Goal: Book appointment/travel/reservation

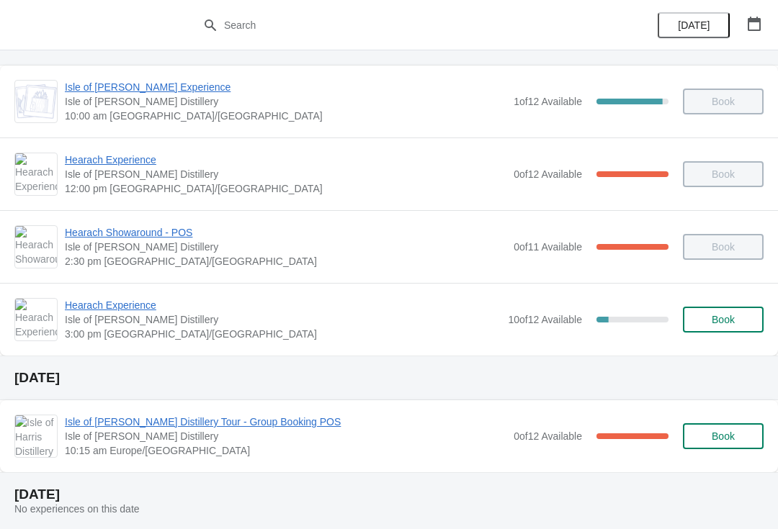
scroll to position [67, 0]
click at [750, 22] on icon "button" at bounding box center [754, 24] width 13 height 14
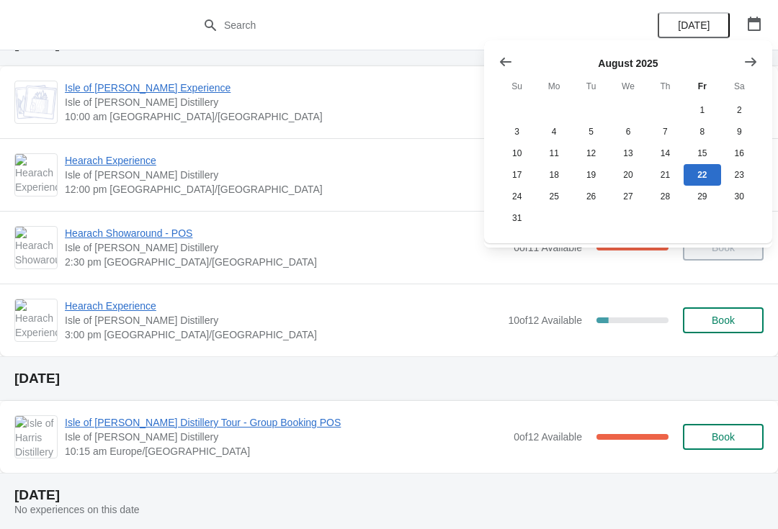
click at [754, 61] on icon "Show next month, September 2025" at bounding box center [751, 61] width 12 height 9
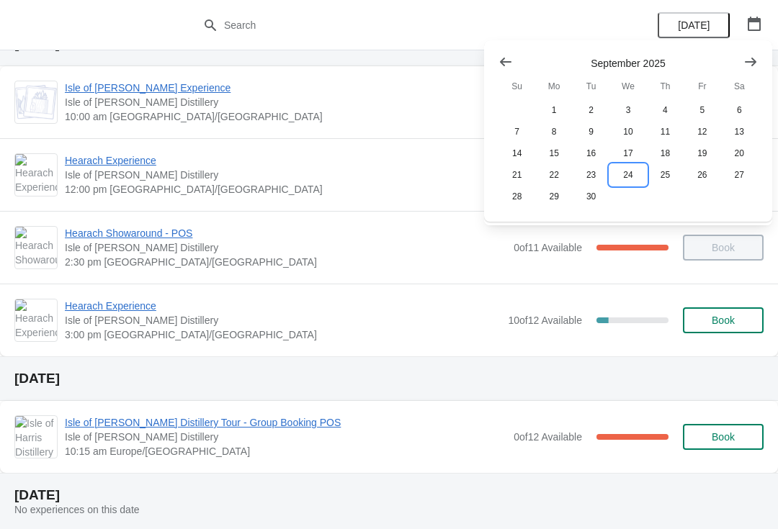
click at [634, 180] on button "24" at bounding box center [627, 175] width 37 height 22
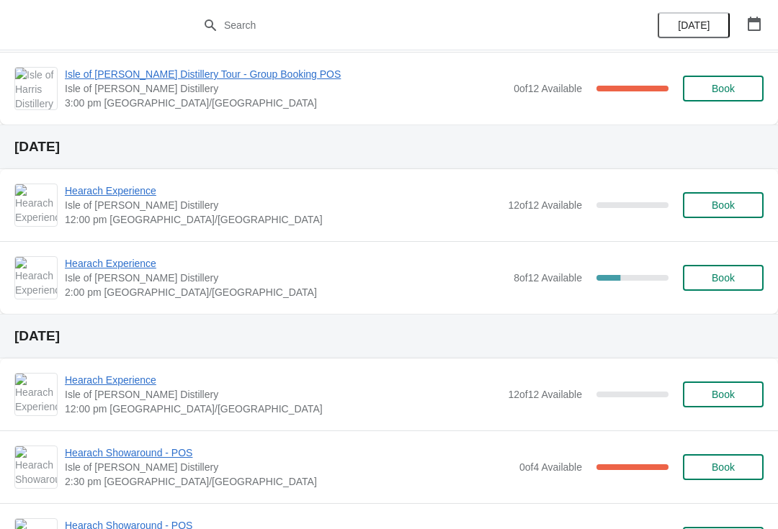
scroll to position [225, 0]
click at [149, 265] on span "Hearach Experience" at bounding box center [285, 264] width 441 height 14
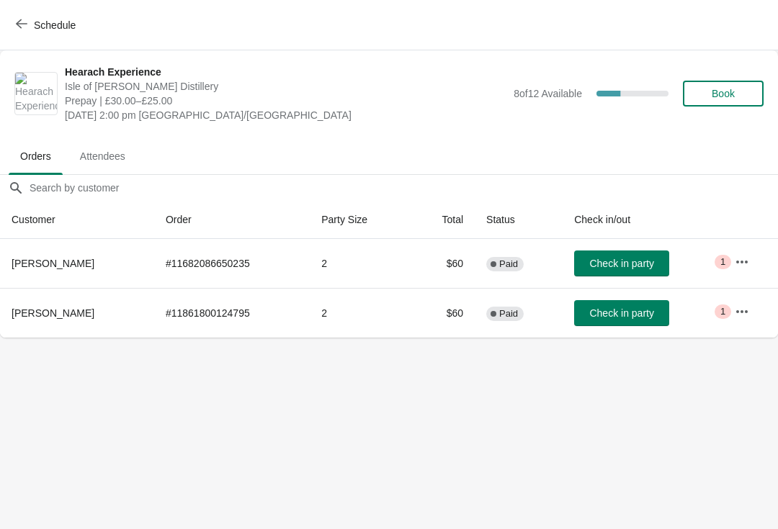
click at [29, 22] on span "Schedule" at bounding box center [47, 25] width 57 height 14
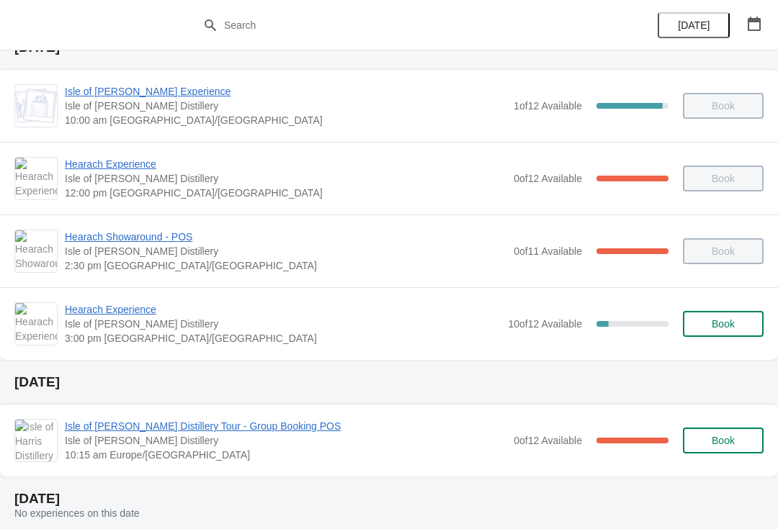
scroll to position [62, 0]
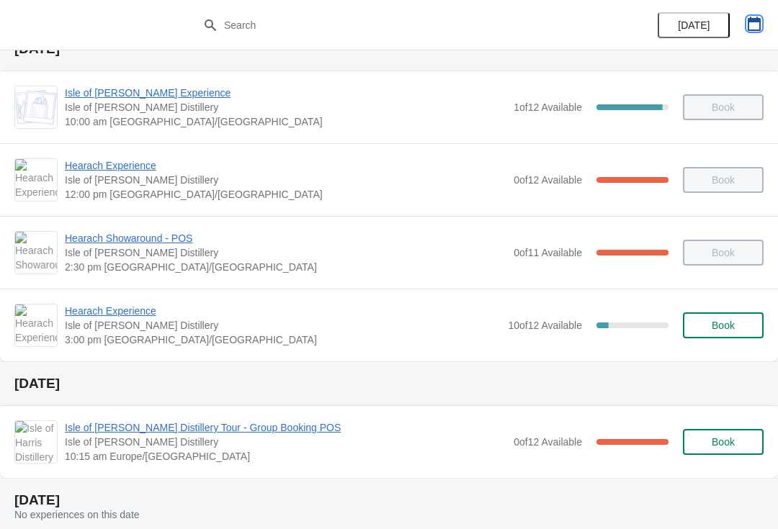
click at [754, 24] on icon "button" at bounding box center [754, 24] width 14 height 14
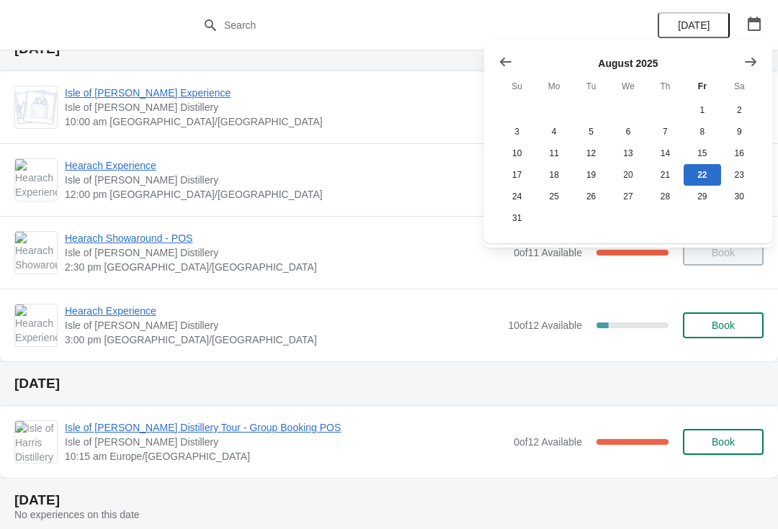
click at [753, 58] on icon "Show next month, September 2025" at bounding box center [750, 62] width 14 height 14
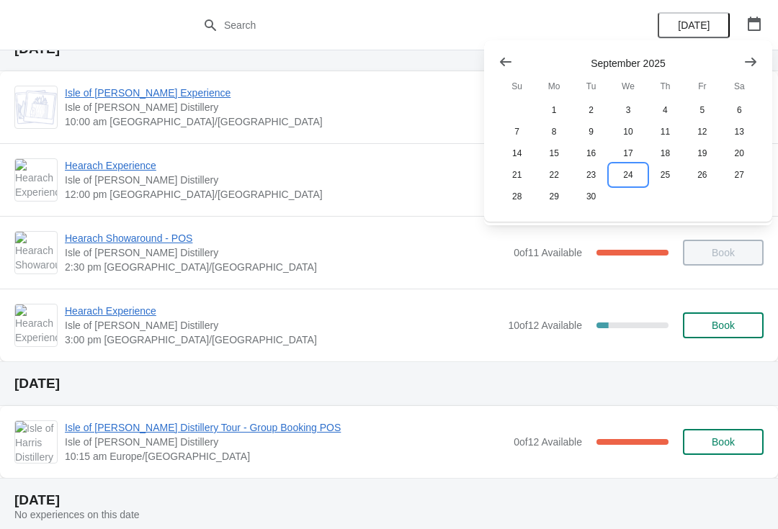
click at [632, 176] on button "24" at bounding box center [627, 175] width 37 height 22
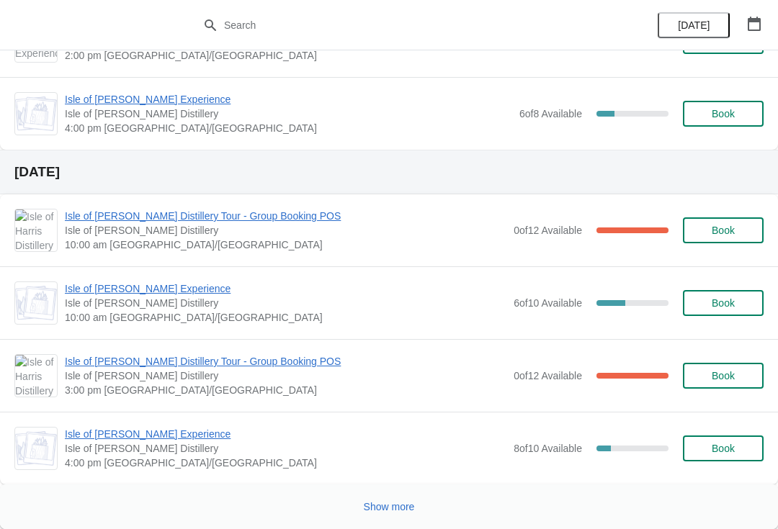
scroll to position [1033, 0]
click at [753, 27] on icon "button" at bounding box center [754, 24] width 14 height 14
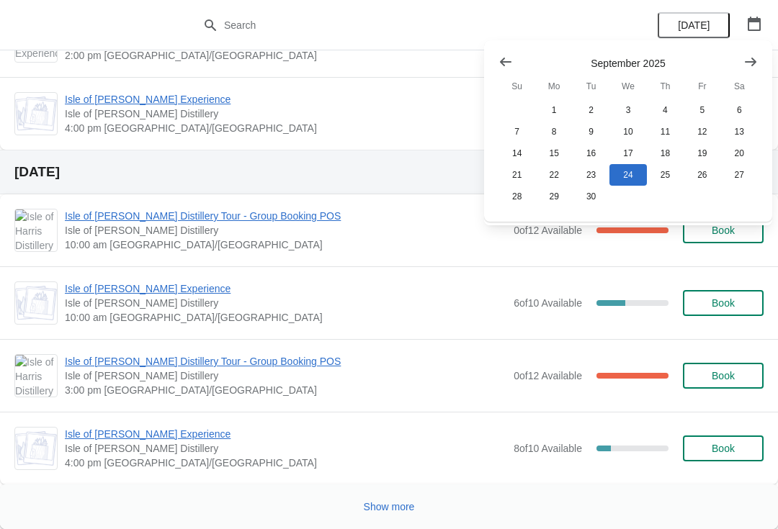
click at [750, 58] on icon "Show next month, October 2025" at bounding box center [750, 62] width 14 height 14
click at [632, 109] on button "1" at bounding box center [627, 110] width 37 height 22
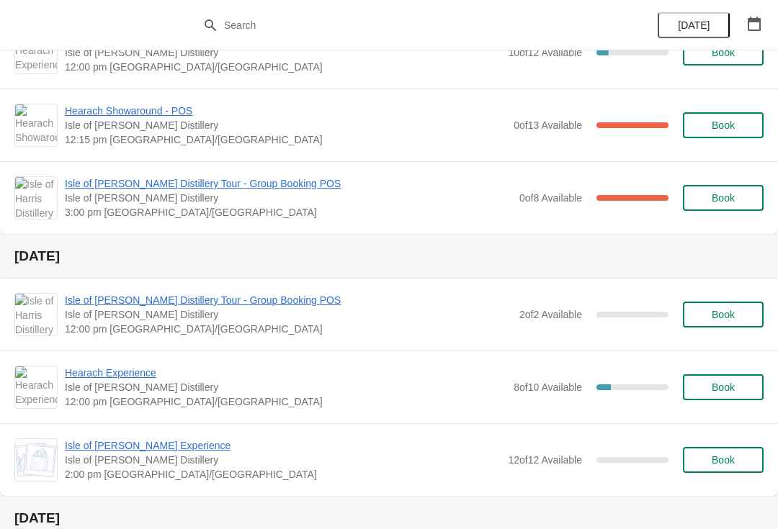
scroll to position [205, 0]
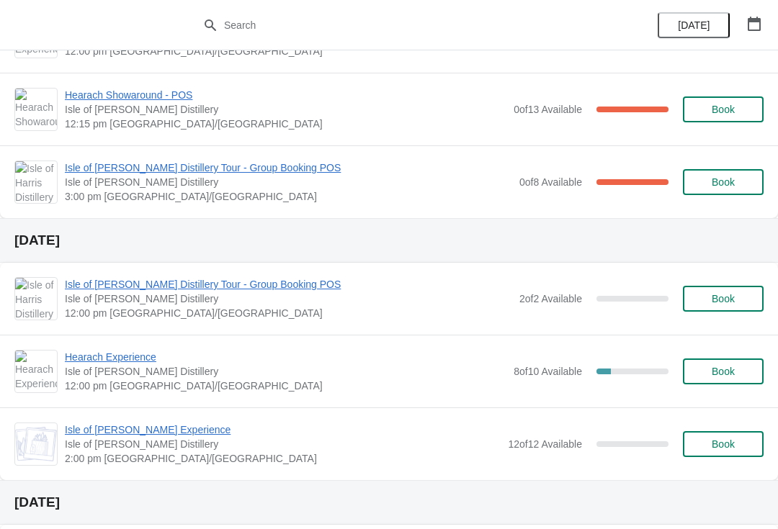
click at [104, 279] on span "Isle of [PERSON_NAME] Distillery Tour - Group Booking POS" at bounding box center [288, 284] width 447 height 14
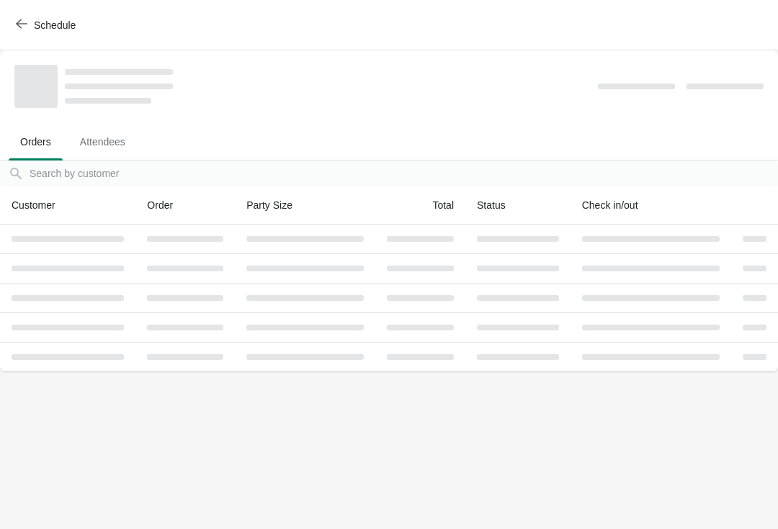
scroll to position [0, 0]
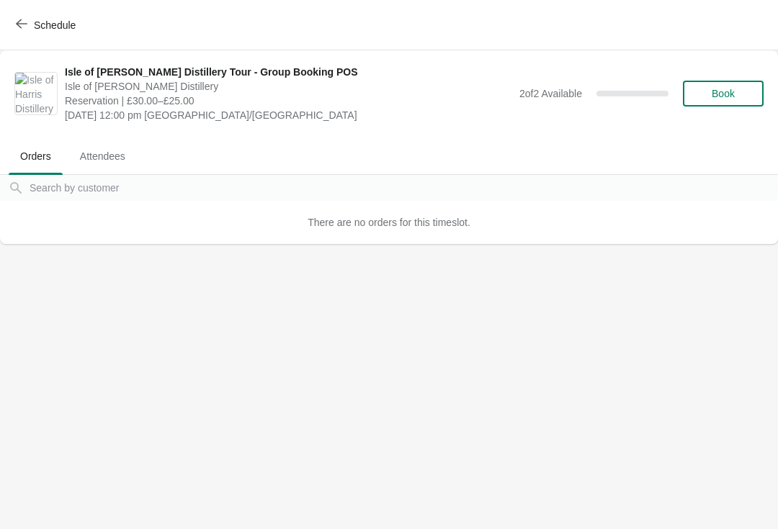
click at [22, 25] on icon "button" at bounding box center [22, 24] width 12 height 12
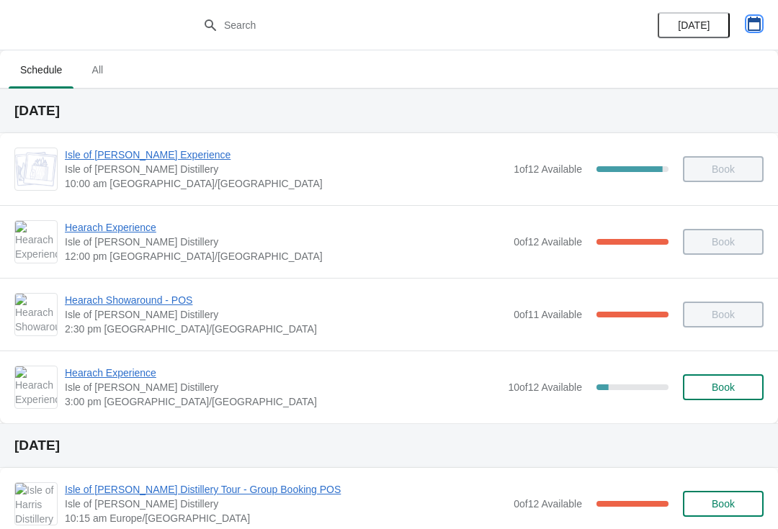
click at [750, 17] on icon "button" at bounding box center [754, 24] width 14 height 14
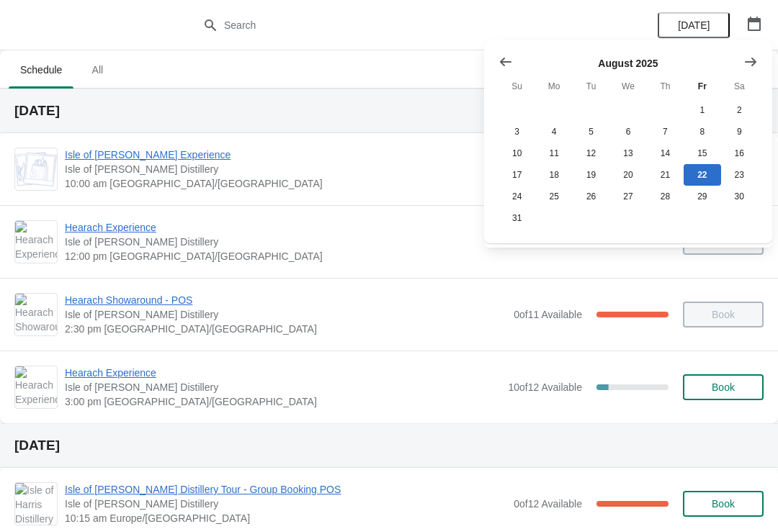
click at [744, 63] on icon "Show next month, September 2025" at bounding box center [750, 62] width 14 height 14
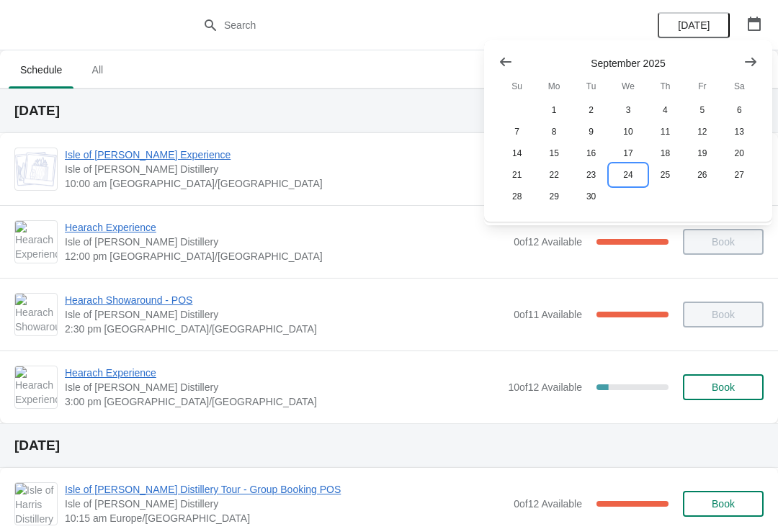
click at [629, 174] on button "24" at bounding box center [627, 175] width 37 height 22
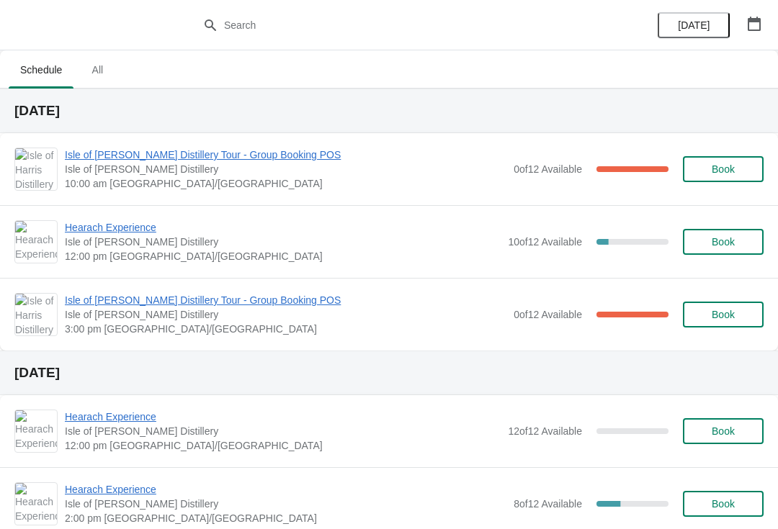
click at [755, 22] on icon "button" at bounding box center [754, 24] width 13 height 14
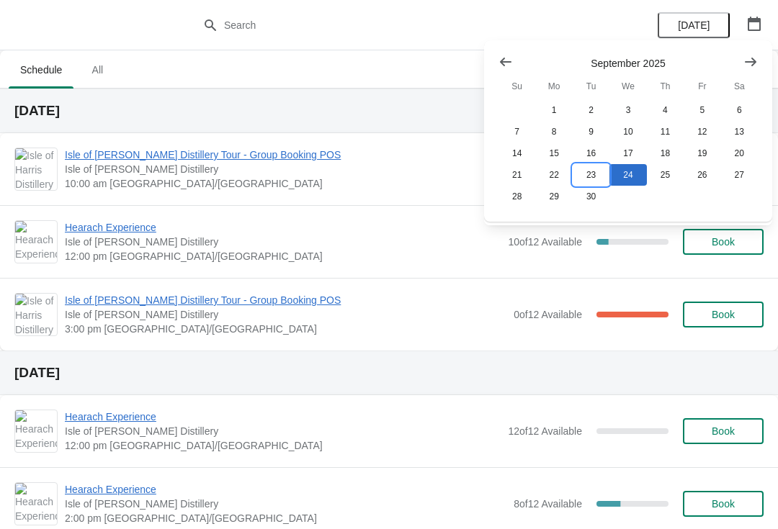
click at [591, 175] on button "23" at bounding box center [591, 175] width 37 height 22
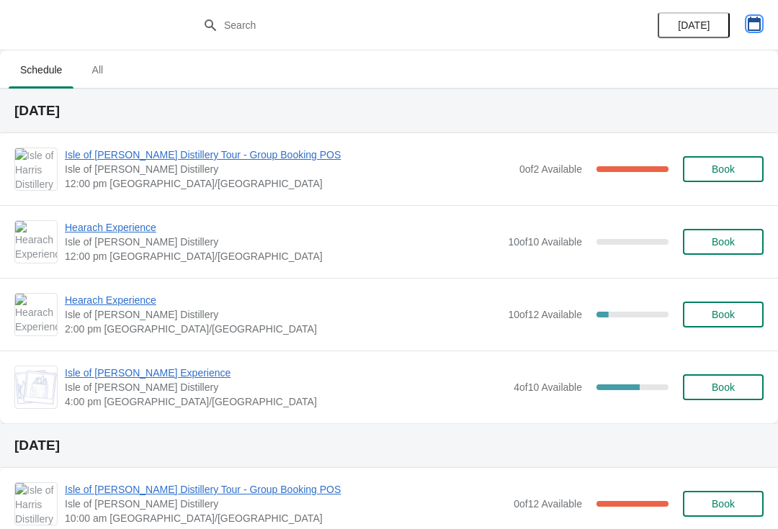
click at [755, 23] on icon "button" at bounding box center [754, 24] width 14 height 14
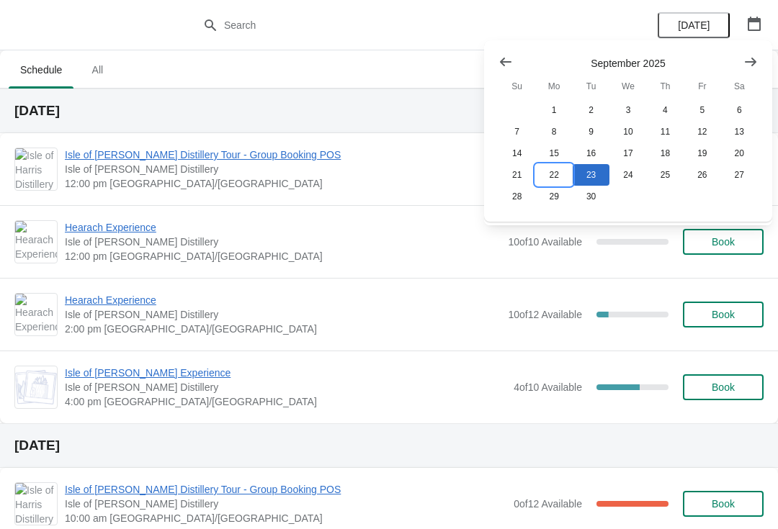
click at [557, 178] on button "22" at bounding box center [553, 175] width 37 height 22
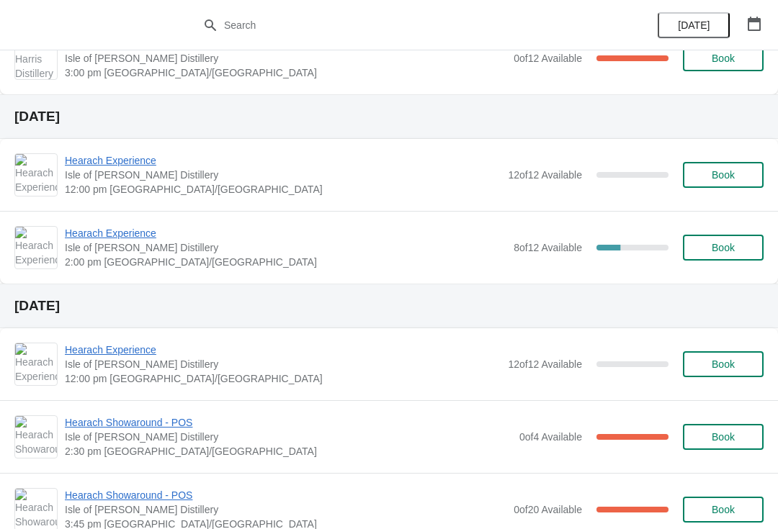
scroll to position [852, 0]
